Goal: Task Accomplishment & Management: Manage account settings

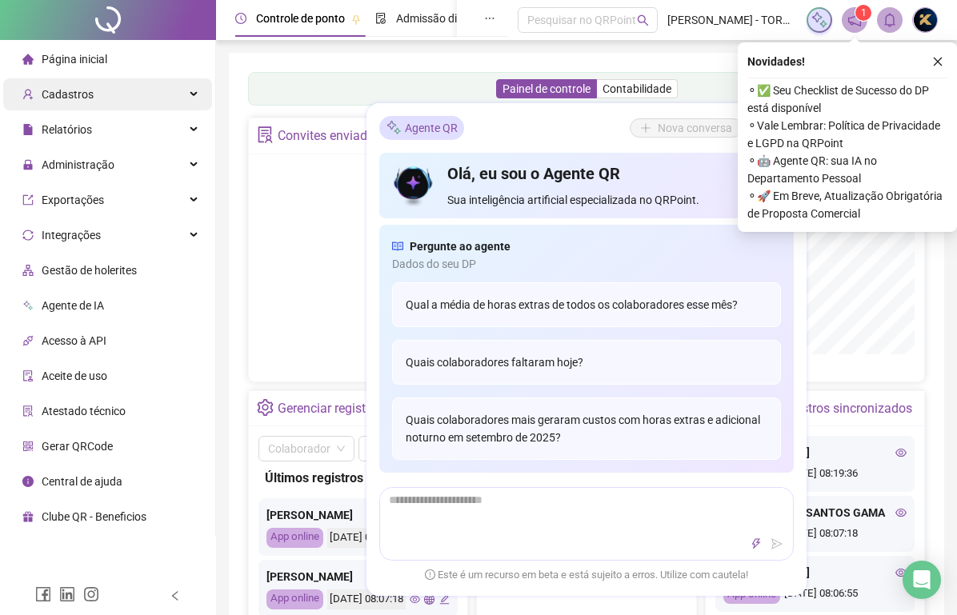
click at [71, 98] on span "Cadastros" at bounding box center [68, 94] width 52 height 13
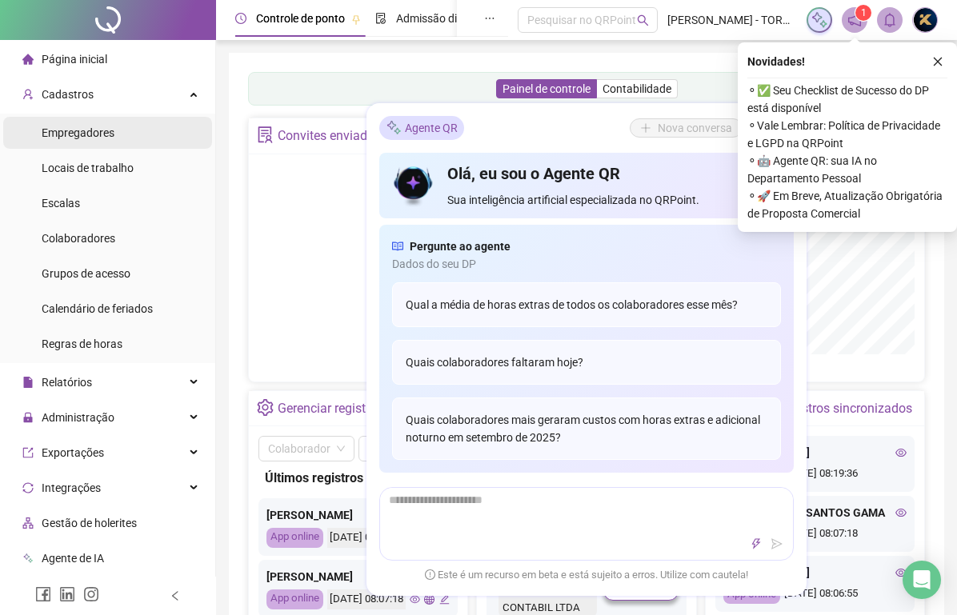
click at [78, 130] on span "Empregadores" at bounding box center [78, 132] width 73 height 13
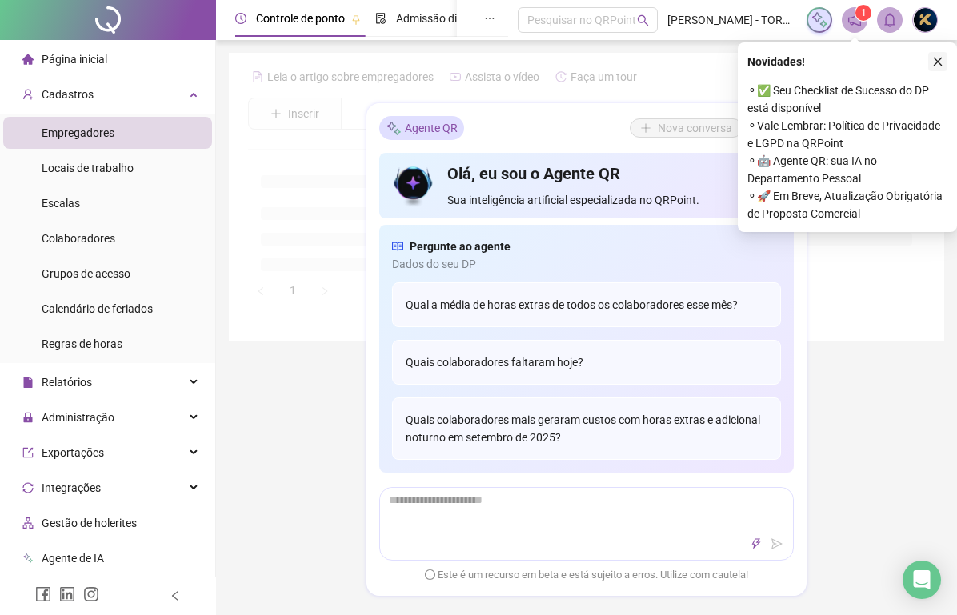
click at [938, 65] on icon "close" at bounding box center [937, 61] width 11 height 11
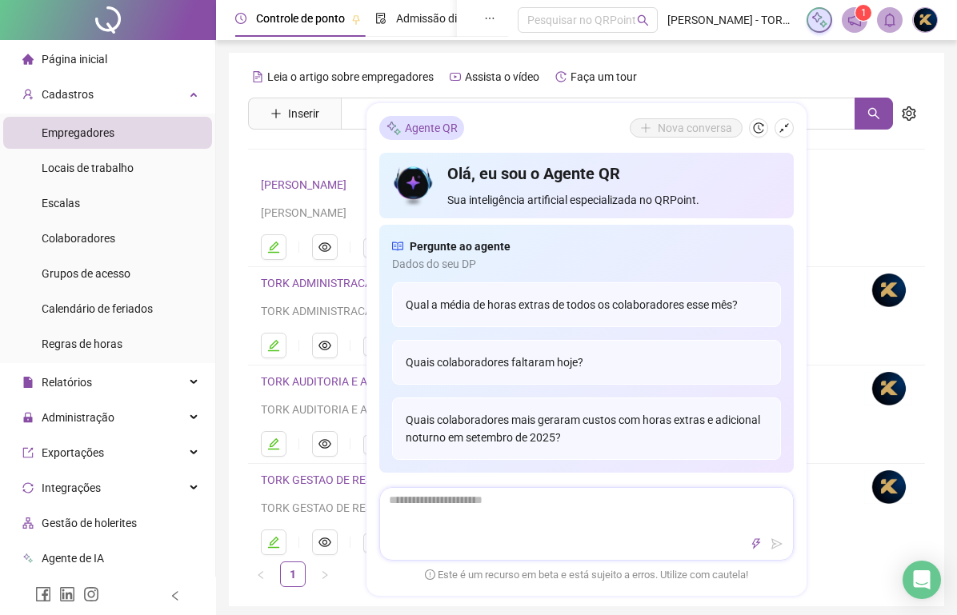
scroll to position [215, 0]
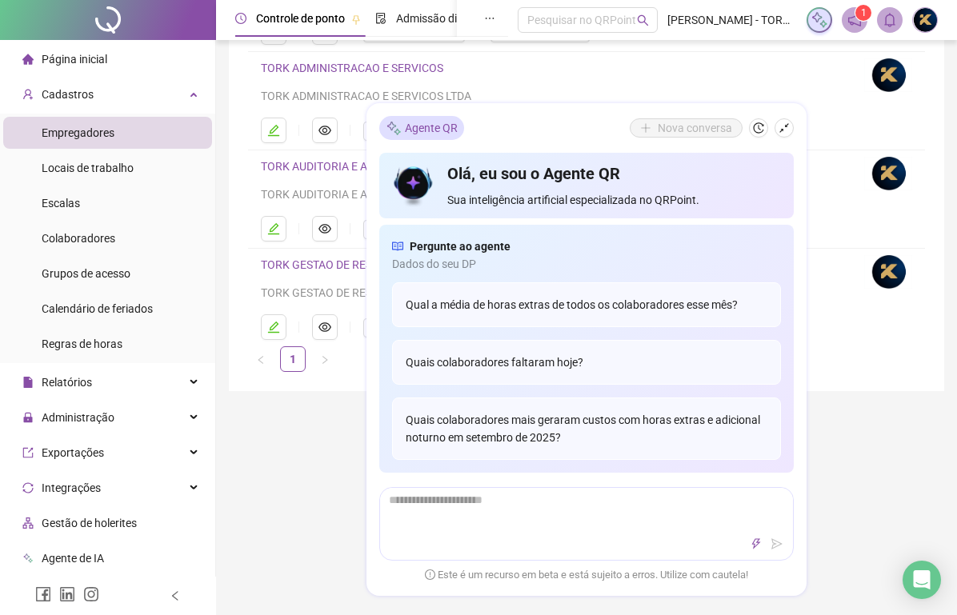
click at [842, 399] on div "Controle de ponto Admissão digital Gestão de férias Painel do DP Folha de pagam…" at bounding box center [586, 369] width 741 height 1168
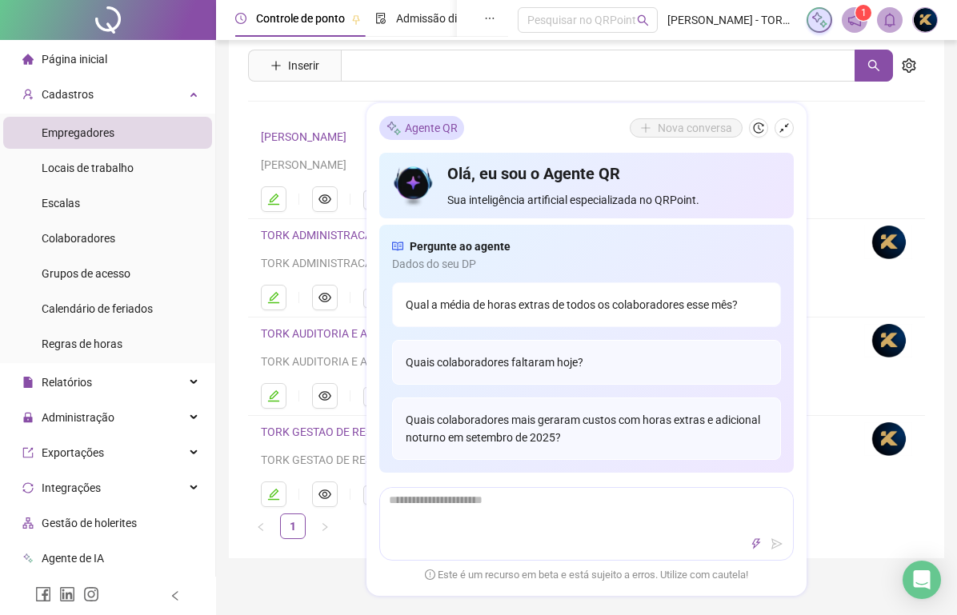
scroll to position [26, 0]
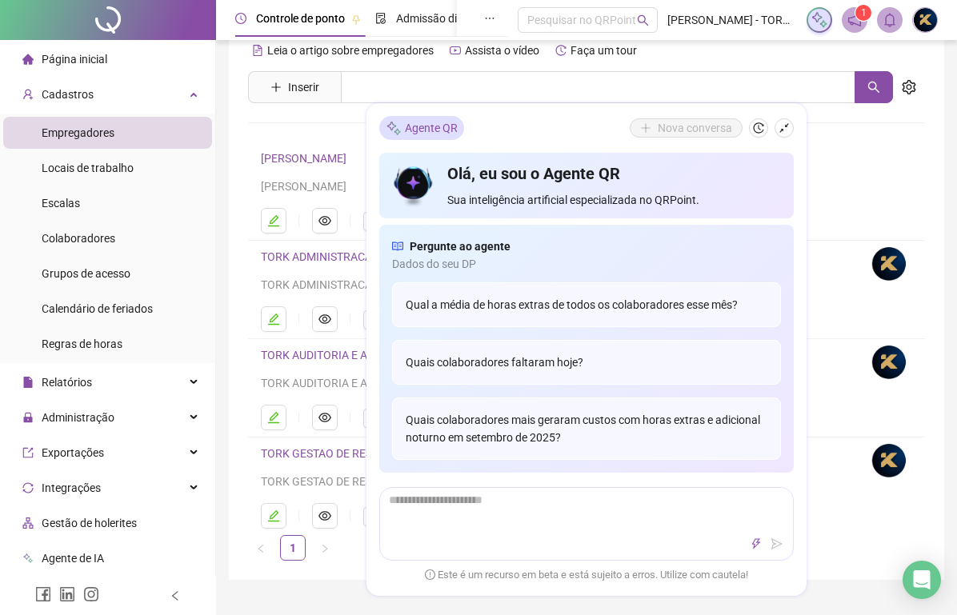
click at [320, 130] on div "Leia o artigo sobre empregadores Assista o vídeo Faça um tour Inserir Nenhum re…" at bounding box center [586, 299] width 677 height 523
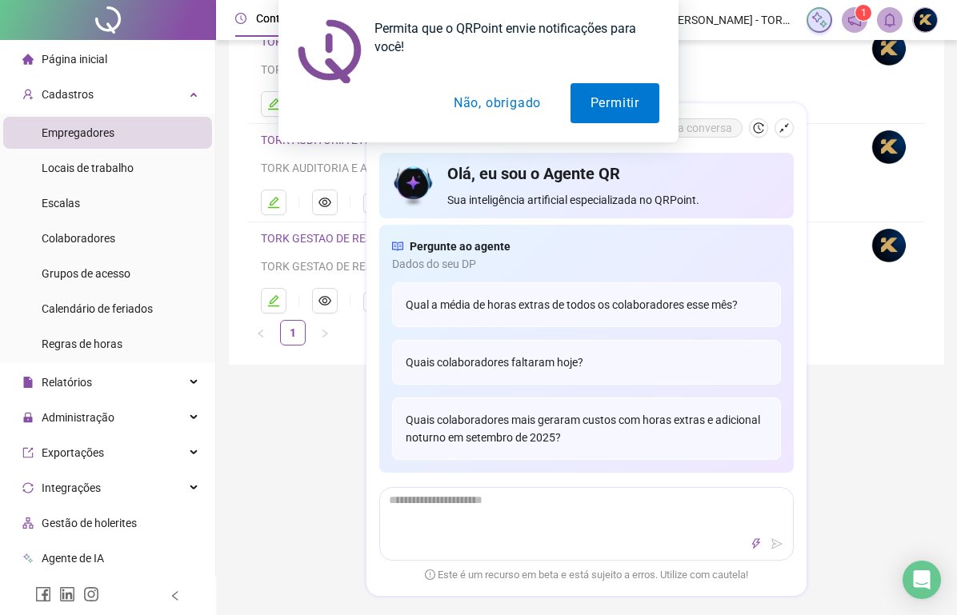
scroll to position [244, 0]
click at [475, 90] on button "Não, obrigado" at bounding box center [497, 103] width 127 height 40
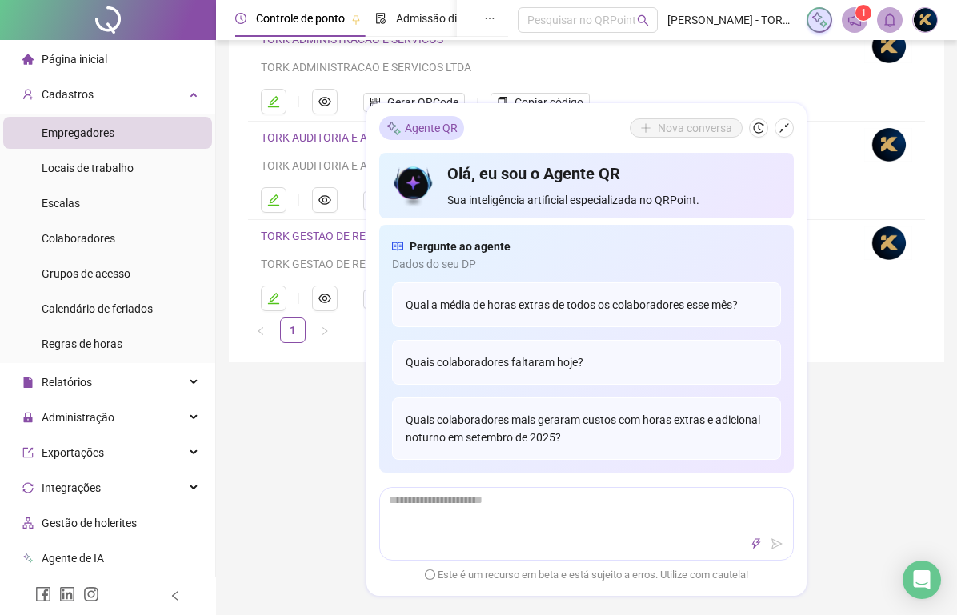
click at [330, 434] on div "Controle de ponto Admissão digital Gestão de férias Painel do DP Folha de pagam…" at bounding box center [586, 340] width 741 height 1168
click at [781, 124] on icon "shrink" at bounding box center [783, 127] width 11 height 11
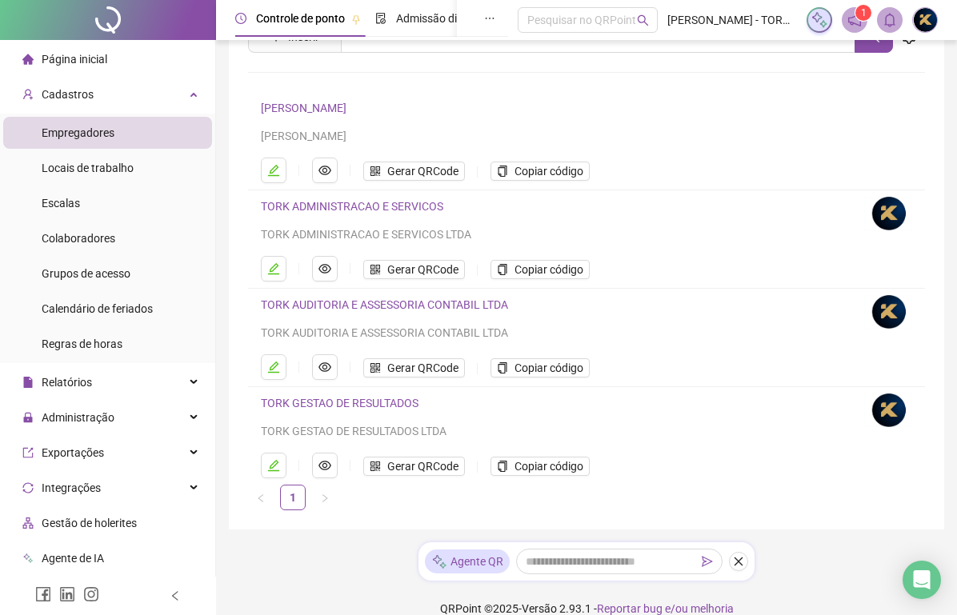
scroll to position [64, 0]
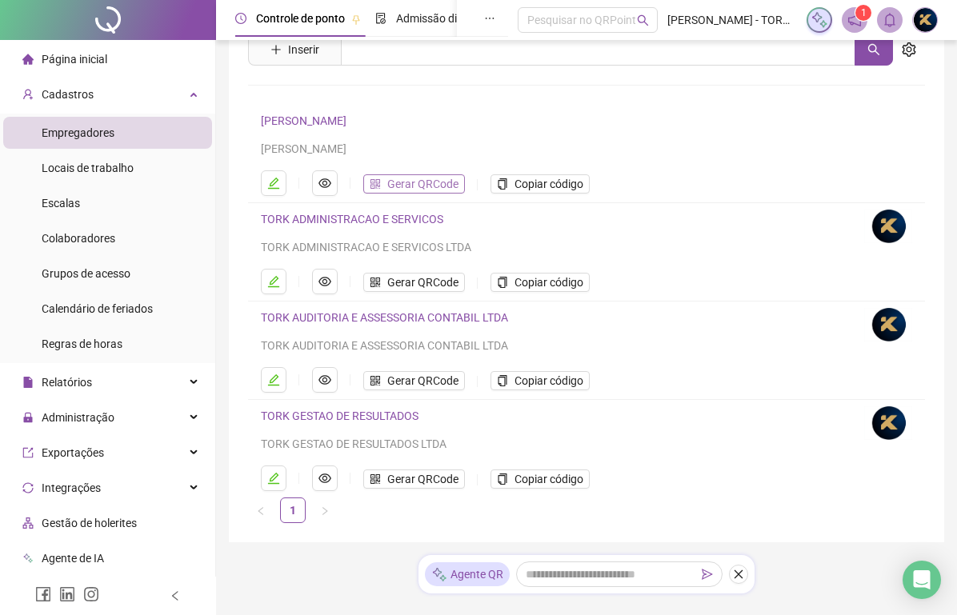
click at [430, 183] on span "Gerar QRCode" at bounding box center [422, 184] width 71 height 18
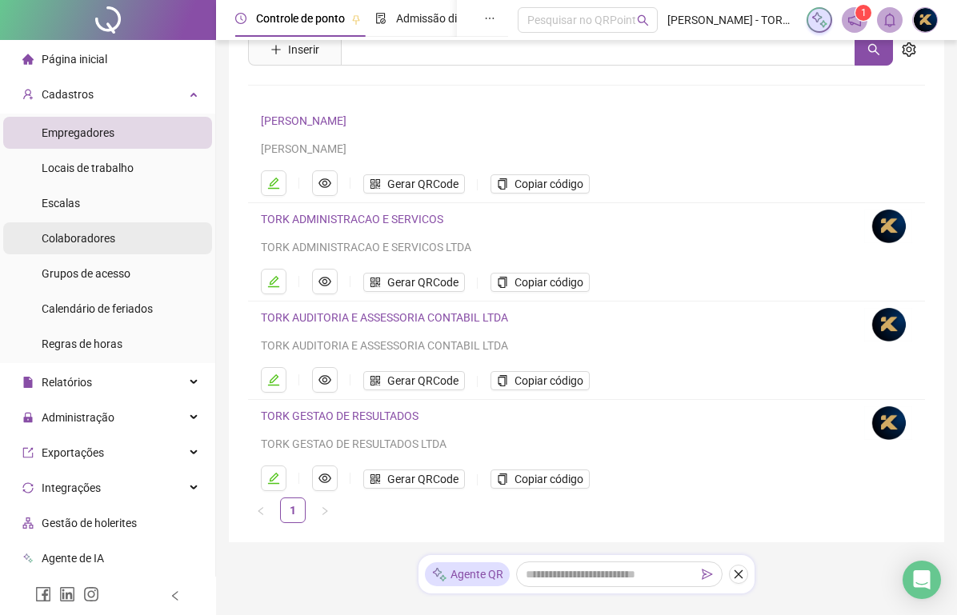
click at [90, 235] on span "Colaboradores" at bounding box center [79, 238] width 74 height 13
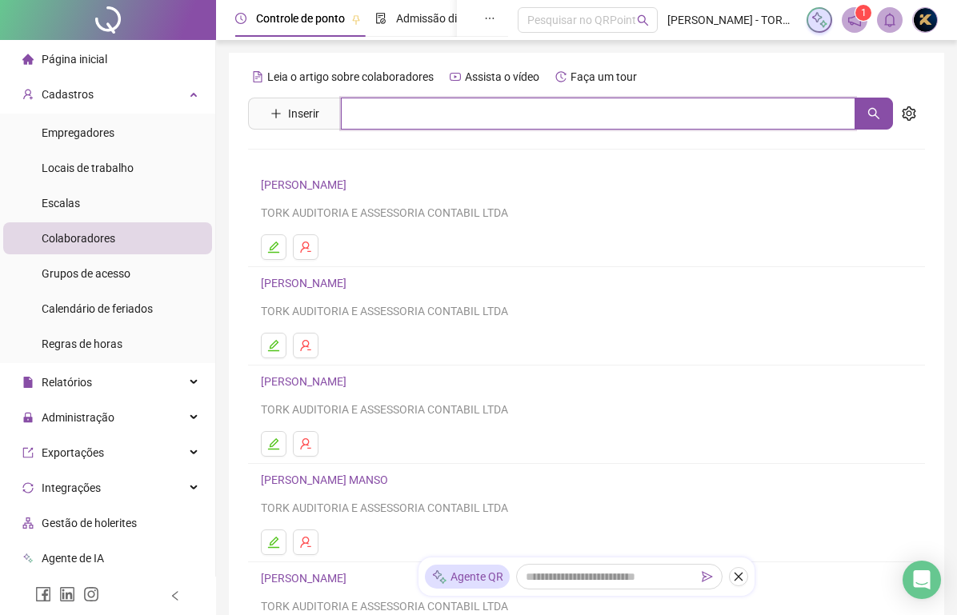
click at [378, 106] on input "text" at bounding box center [598, 114] width 514 height 32
type input "***"
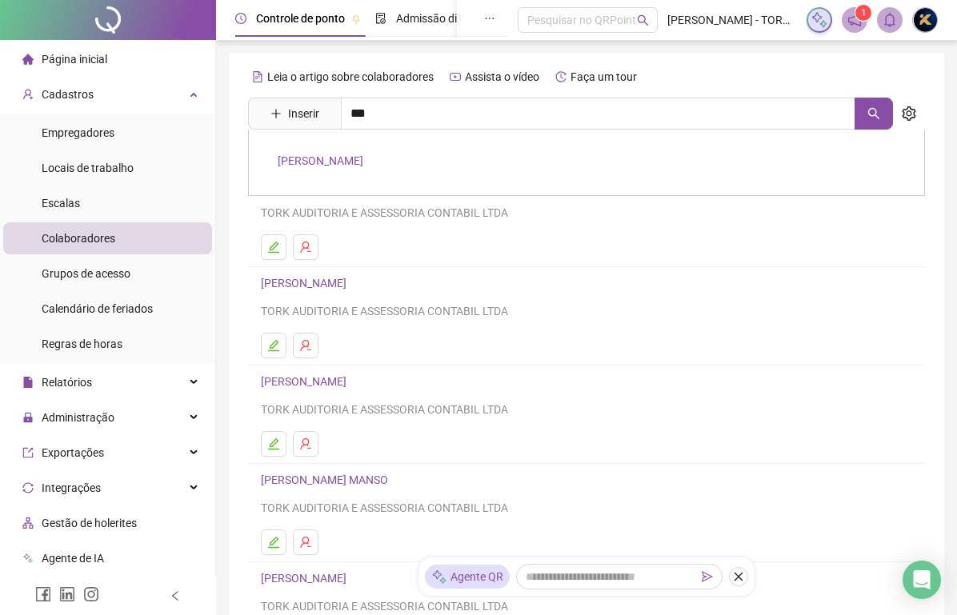
click at [338, 174] on div "[PERSON_NAME]" at bounding box center [586, 163] width 677 height 66
click at [348, 159] on div "Leia o artigo sobre colaboradores Assista o vídeo Faça um tour Inserir *** [PER…" at bounding box center [586, 375] width 677 height 622
click at [386, 115] on input "***" at bounding box center [598, 114] width 514 height 32
click at [351, 157] on link "[PERSON_NAME]" at bounding box center [321, 160] width 86 height 13
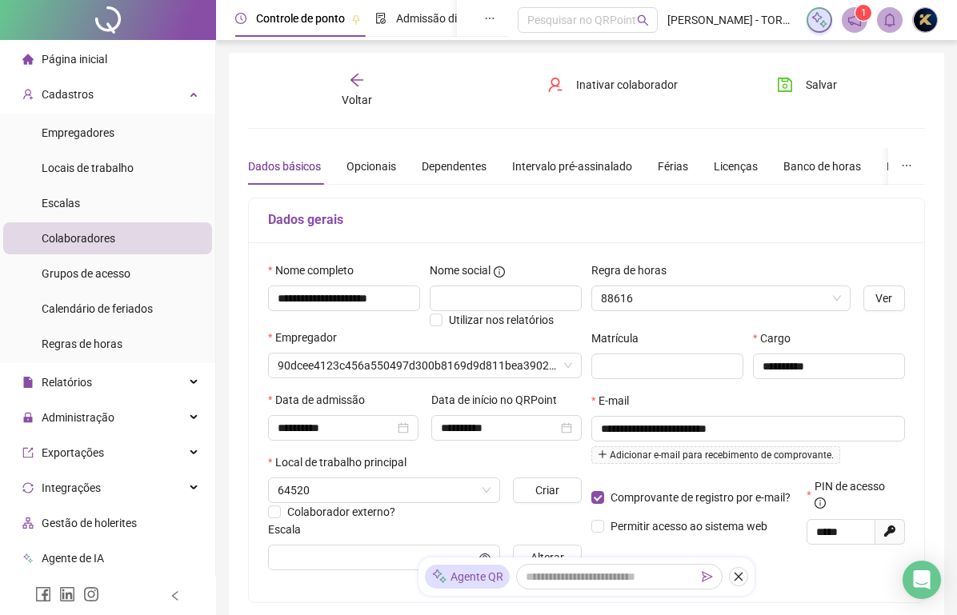
type input "**********"
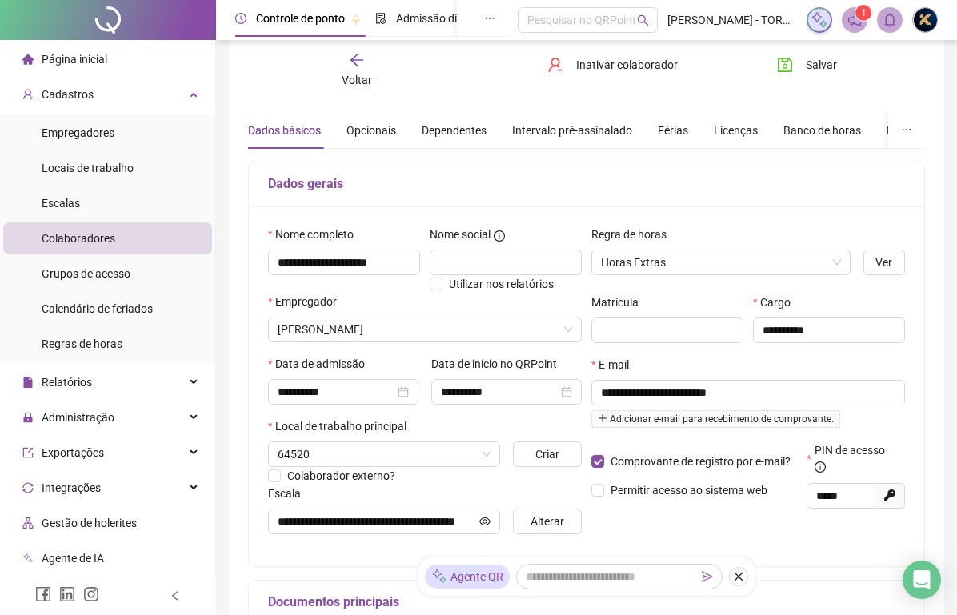
scroll to position [44, 0]
